Goal: Information Seeking & Learning: Understand process/instructions

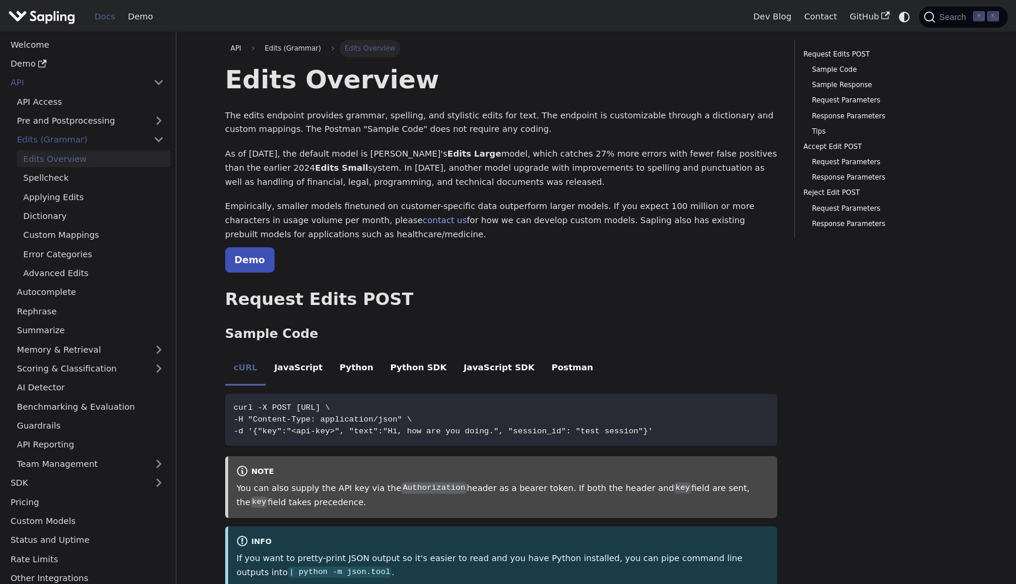
click at [374, 164] on p "As of [DATE], the default model is [PERSON_NAME]'s Edits Large model, which cat…" at bounding box center [501, 168] width 553 height 42
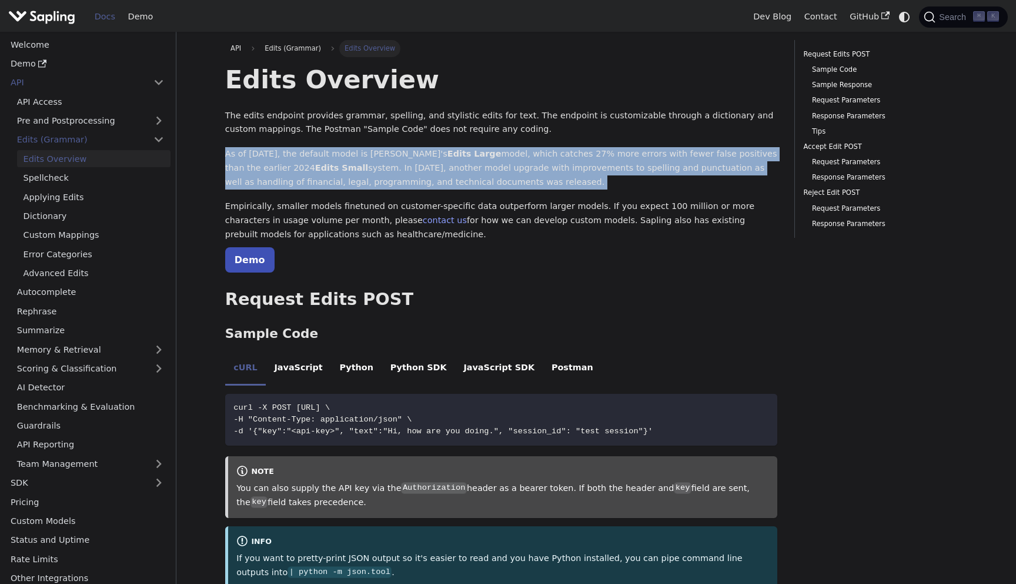
click at [374, 164] on p "As of [DATE], the default model is [PERSON_NAME]'s Edits Large model, which cat…" at bounding box center [501, 168] width 553 height 42
click at [392, 165] on p "As of [DATE], the default model is [PERSON_NAME]'s Edits Large model, which cat…" at bounding box center [501, 168] width 553 height 42
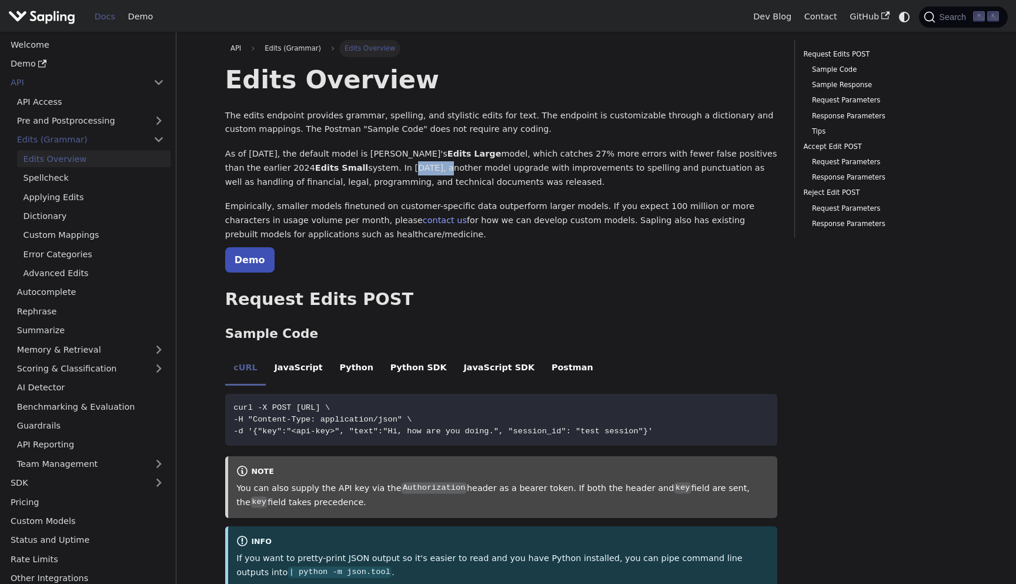
click at [392, 165] on p "As of [DATE], the default model is [PERSON_NAME]'s Edits Large model, which cat…" at bounding box center [501, 168] width 553 height 42
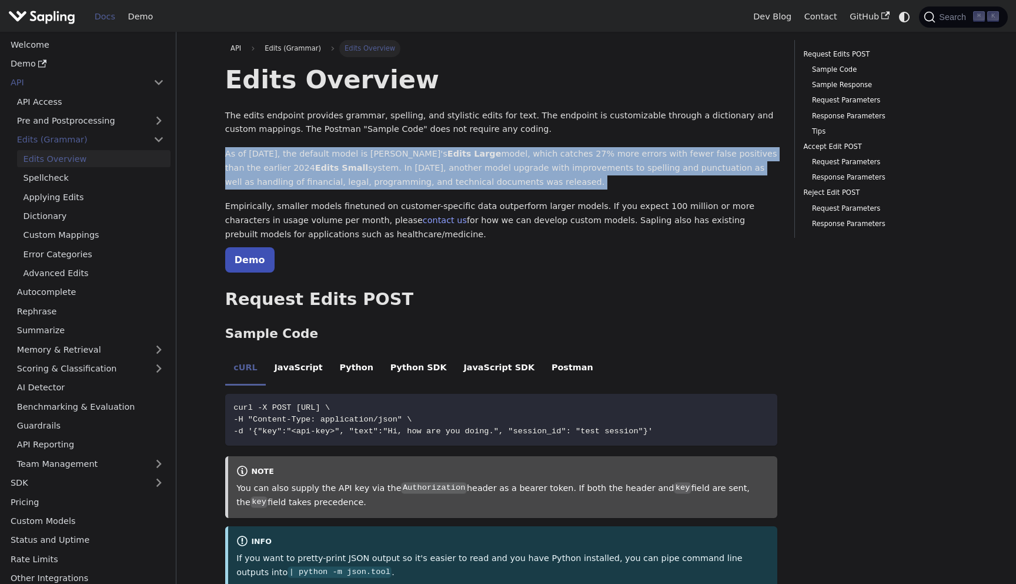
click at [392, 165] on p "As of [DATE], the default model is [PERSON_NAME]'s Edits Large model, which cat…" at bounding box center [501, 168] width 553 height 42
click at [416, 172] on p "As of [DATE], the default model is [PERSON_NAME]'s Edits Large model, which cat…" at bounding box center [501, 168] width 553 height 42
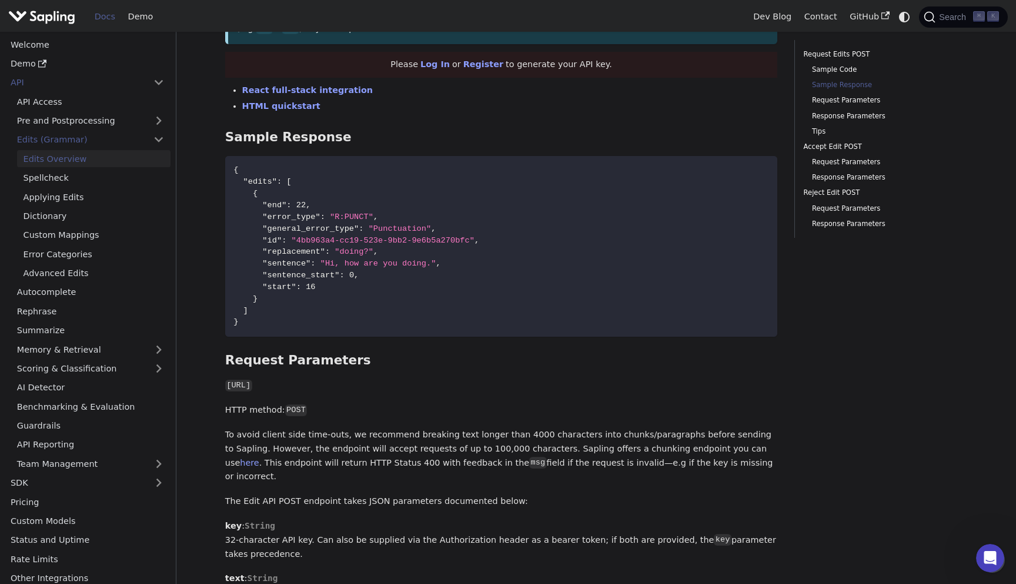
scroll to position [642, 0]
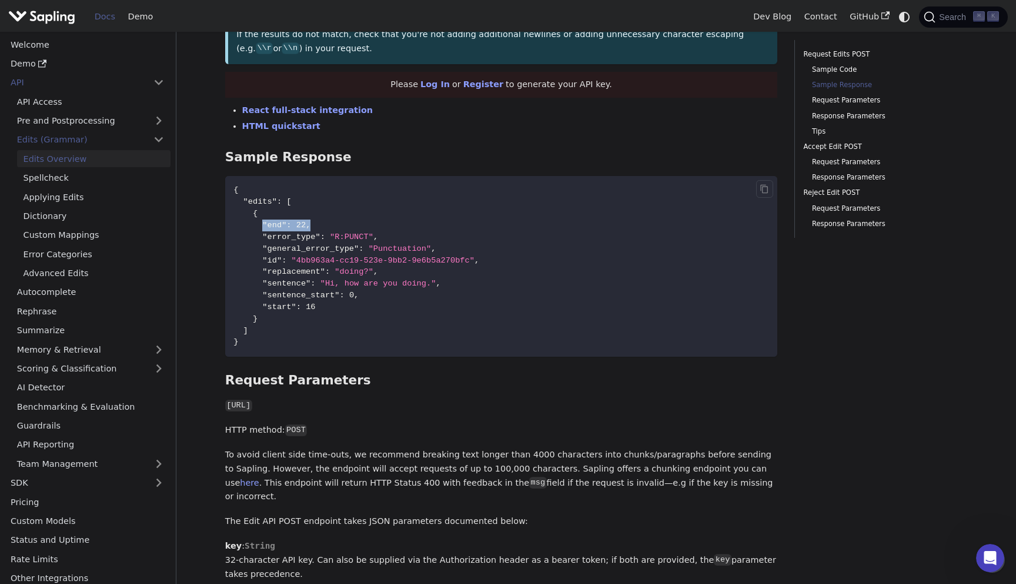
drag, startPoint x: 285, startPoint y: 227, endPoint x: 329, endPoint y: 227, distance: 43.5
click at [329, 227] on code "{ "edits" : [ { "end" : 22 , "error_type" : "R:PUNCT" , "general_error_type" : …" at bounding box center [501, 266] width 553 height 181
drag, startPoint x: 316, startPoint y: 306, endPoint x: 335, endPoint y: 306, distance: 18.8
click at [335, 306] on code "{ "edits" : [ { "end" : 22 , "error_type" : "R:PUNCT" , "general_error_type" : …" at bounding box center [501, 266] width 553 height 181
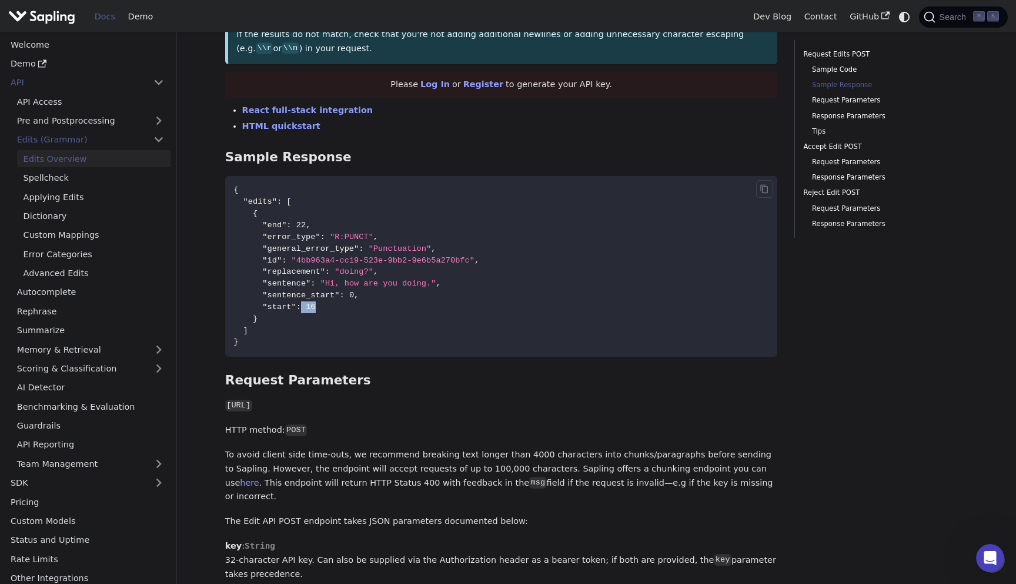
click at [335, 306] on code "{ "edits" : [ { "end" : 22 , "error_type" : "R:PUNCT" , "general_error_type" : …" at bounding box center [501, 266] width 553 height 181
drag, startPoint x: 265, startPoint y: 306, endPoint x: 338, endPoint y: 306, distance: 72.9
click at [338, 306] on code "{ "edits" : [ { "end" : 22 , "error_type" : "R:PUNCT" , "general_error_type" : …" at bounding box center [501, 266] width 553 height 181
drag, startPoint x: 263, startPoint y: 227, endPoint x: 328, endPoint y: 227, distance: 65.3
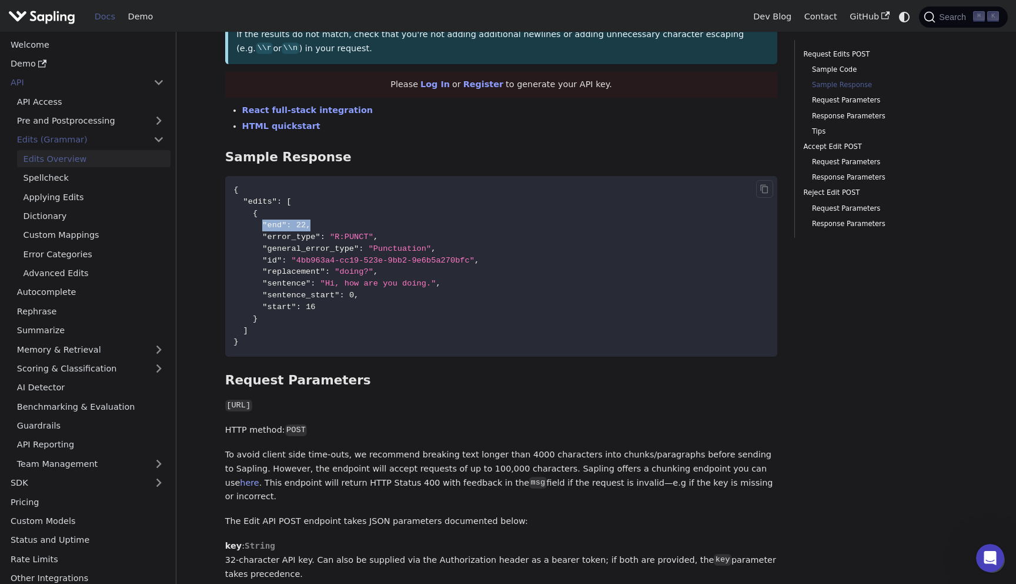
click at [328, 227] on code "{ "edits" : [ { "end" : 22 , "error_type" : "R:PUNCT" , "general_error_type" : …" at bounding box center [501, 266] width 553 height 181
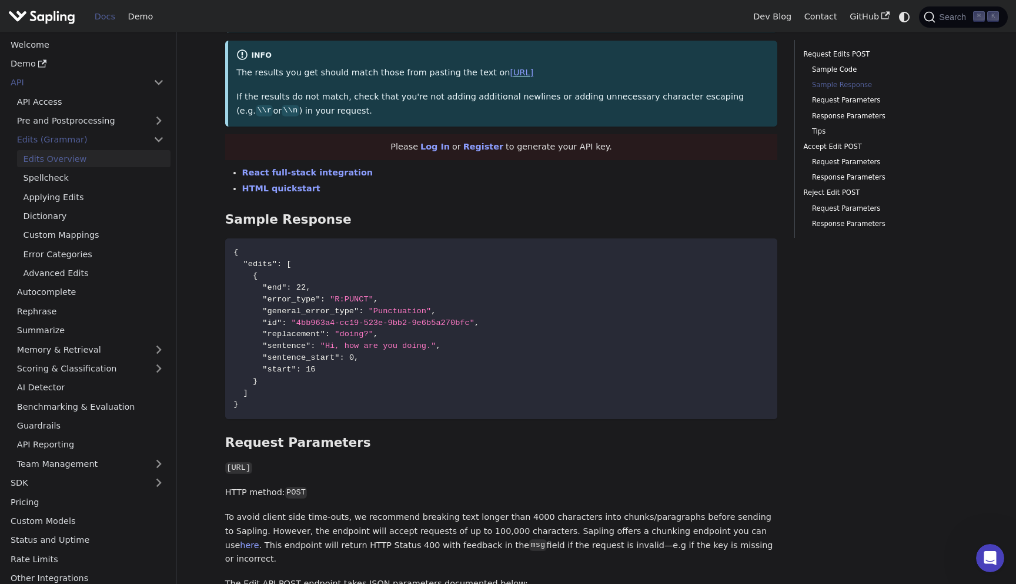
scroll to position [545, 0]
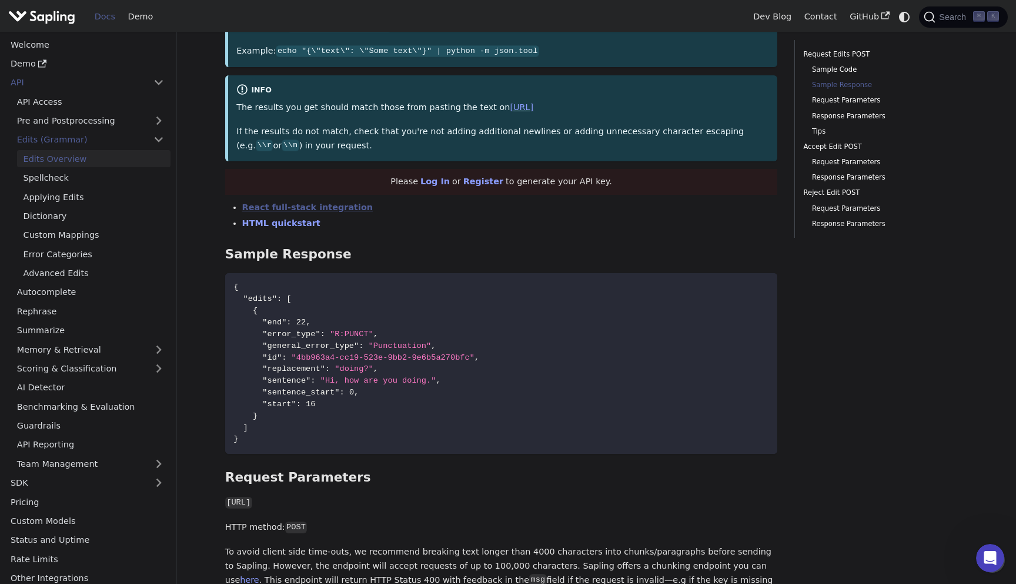
click at [299, 211] on link "React full-stack integration" at bounding box center [307, 206] width 131 height 9
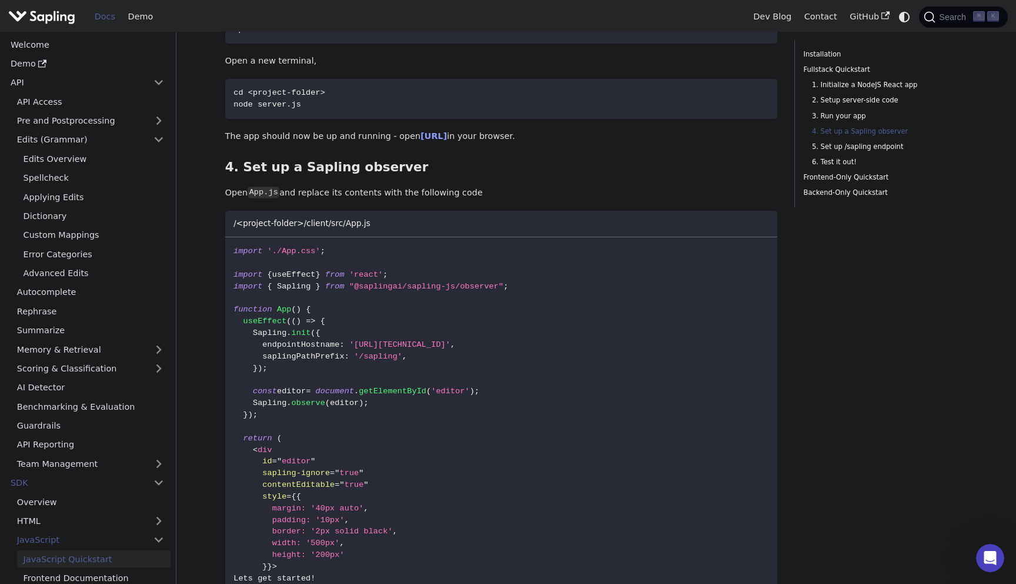
scroll to position [1162, 0]
